Goal: Task Accomplishment & Management: Manage account settings

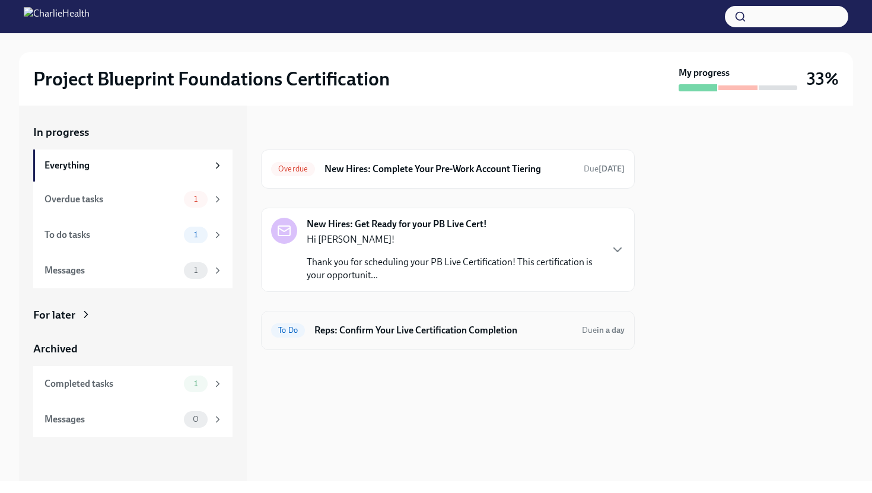
click at [506, 331] on h6 "Reps: Confirm Your Live Certification Completion" at bounding box center [443, 330] width 258 height 13
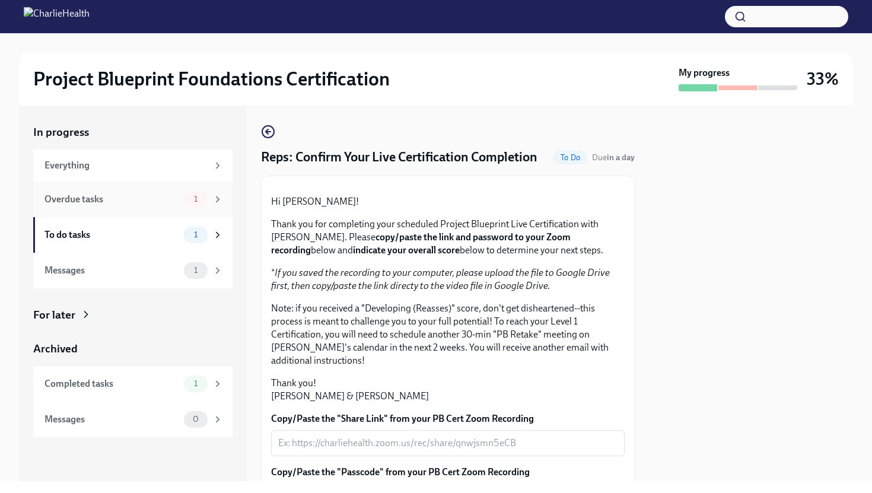
click at [132, 203] on div "Overdue tasks" at bounding box center [111, 199] width 135 height 13
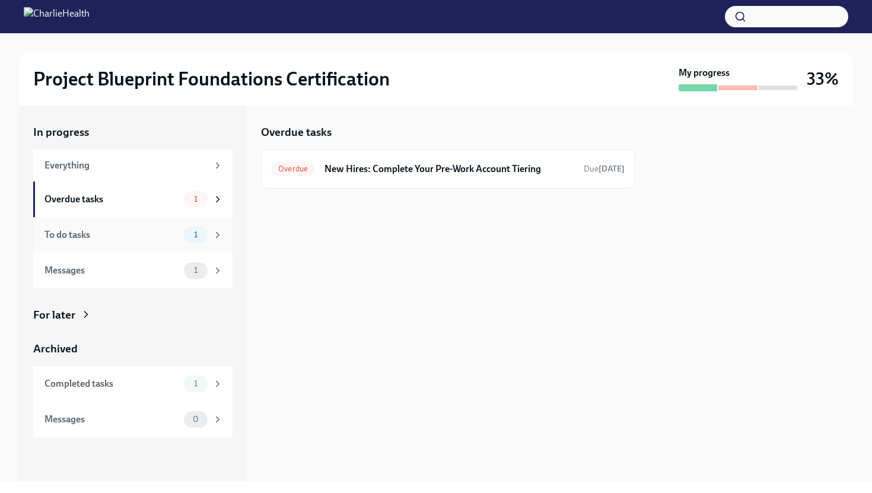
click at [151, 240] on div "To do tasks" at bounding box center [111, 234] width 135 height 13
click at [177, 207] on div "Overdue tasks 1" at bounding box center [133, 199] width 178 height 17
click at [174, 237] on div "To do tasks" at bounding box center [111, 234] width 135 height 13
click at [378, 176] on div "To Do Reps: Confirm Your Live Certification Completion Due in a day" at bounding box center [447, 168] width 353 height 19
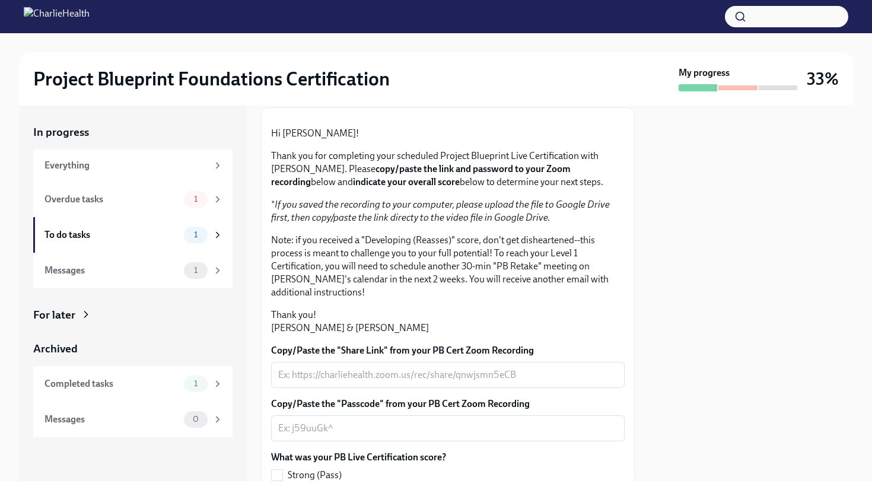
scroll to position [82, 0]
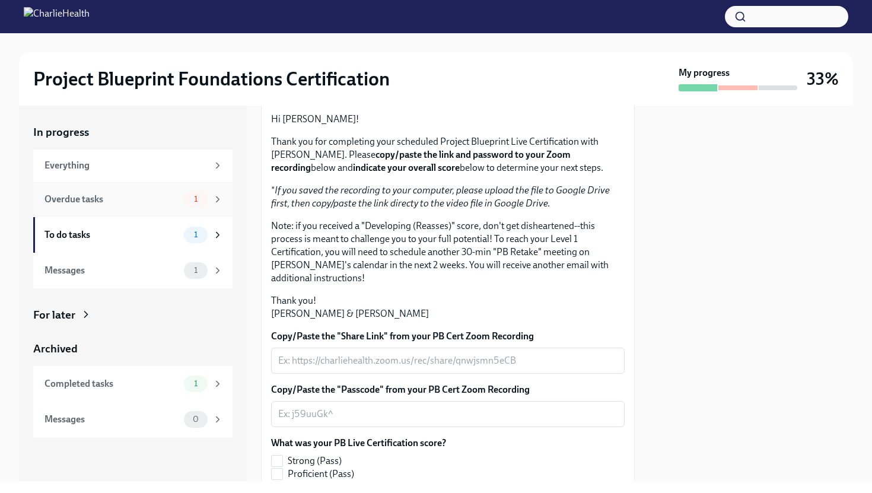
click at [164, 204] on div "Overdue tasks" at bounding box center [111, 199] width 135 height 13
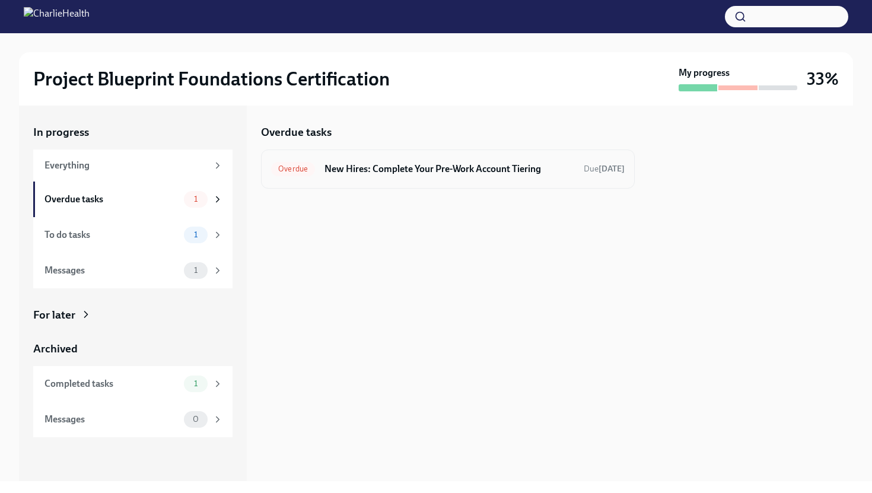
click at [368, 165] on h6 "New Hires: Complete Your Pre-Work Account Tiering" at bounding box center [449, 168] width 250 height 13
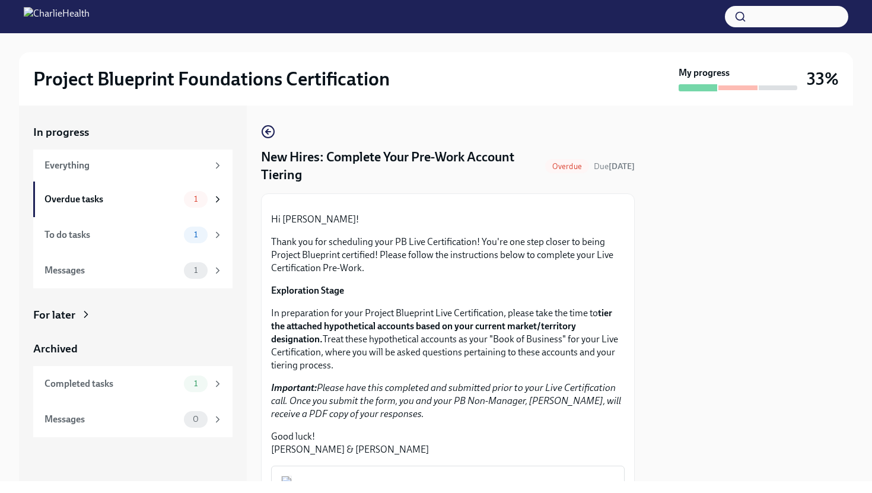
scroll to position [311, 0]
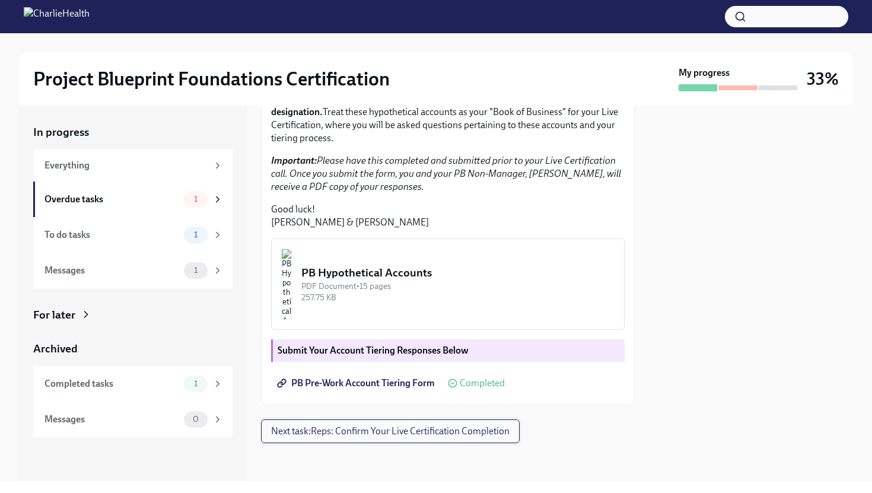
click at [368, 435] on span "Next task : Reps: Confirm Your Live Certification Completion" at bounding box center [390, 431] width 238 height 12
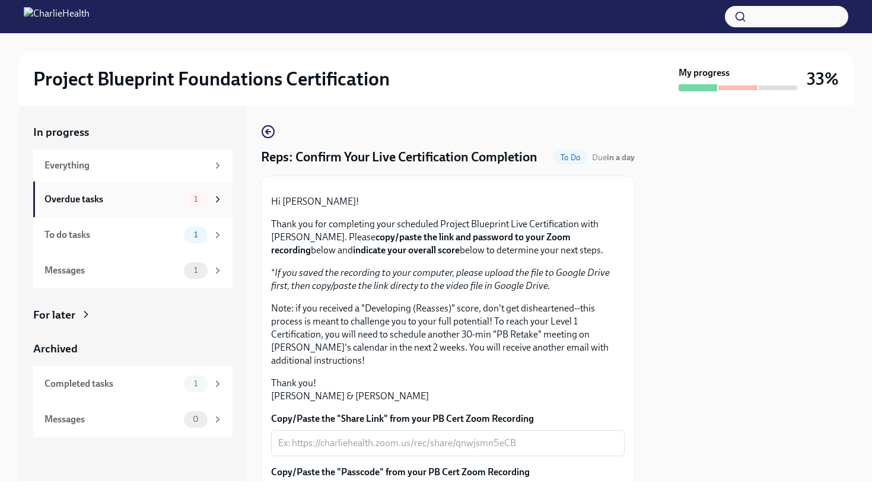
click at [167, 204] on div "Overdue tasks" at bounding box center [111, 199] width 135 height 13
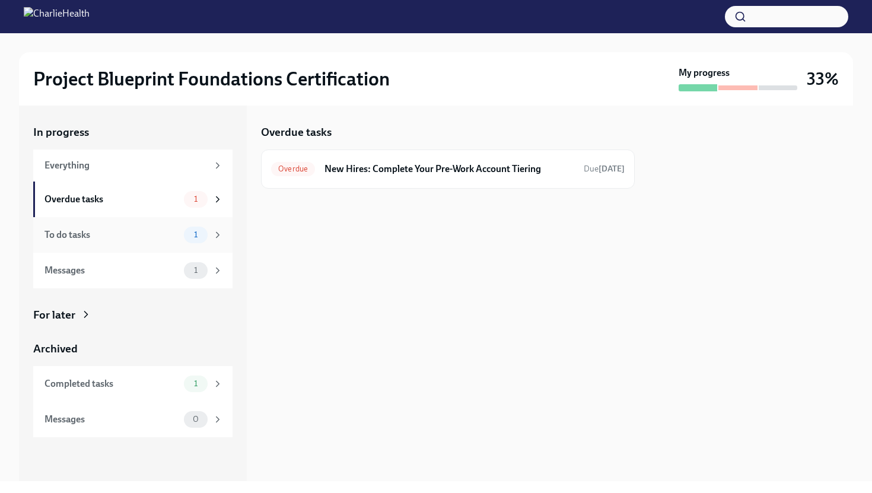
click at [163, 231] on div "To do tasks" at bounding box center [111, 234] width 135 height 13
click at [203, 385] on span "1" at bounding box center [196, 383] width 18 height 9
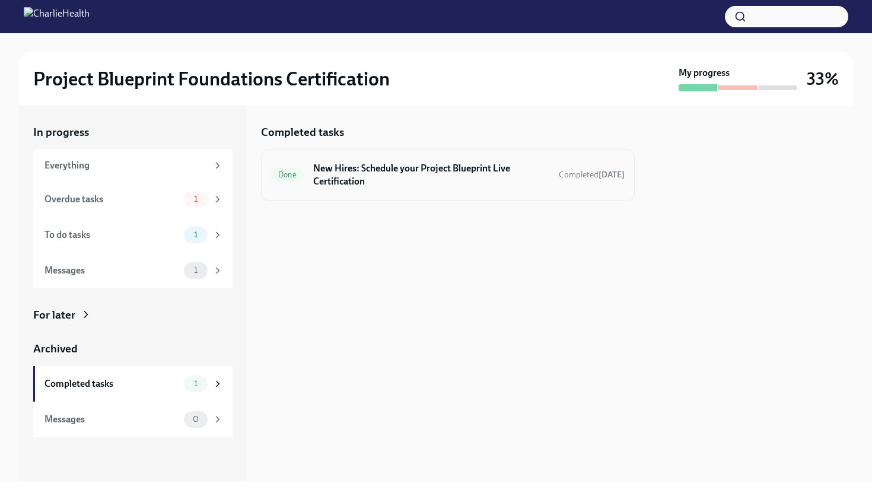
click at [461, 183] on h6 "New Hires: Schedule your Project Blueprint Live Certification" at bounding box center [431, 175] width 236 height 26
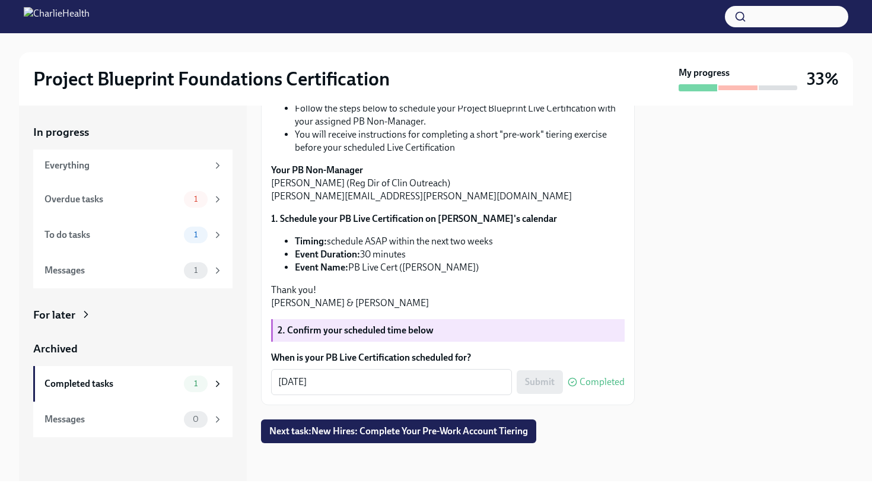
scroll to position [356, 0]
